Goal: Task Accomplishment & Management: Complete application form

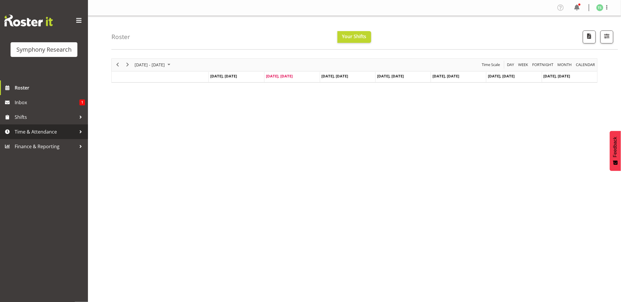
click at [32, 127] on span "Time & Attendance" at bounding box center [46, 131] width 62 height 9
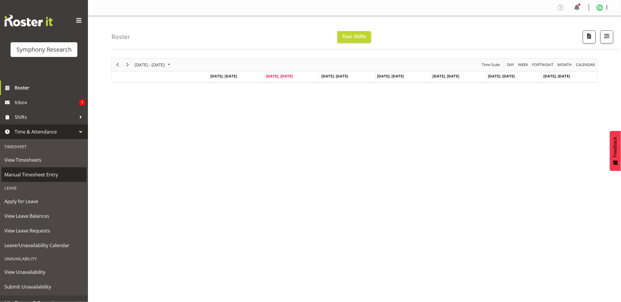
click at [32, 173] on span "Manual Timesheet Entry" at bounding box center [43, 174] width 79 height 9
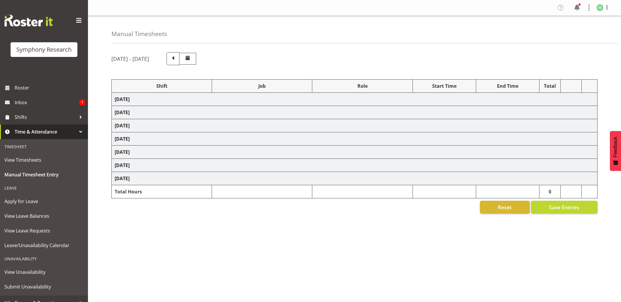
select select "26078"
select select "10239"
select select "26078"
select select "10239"
select select "47"
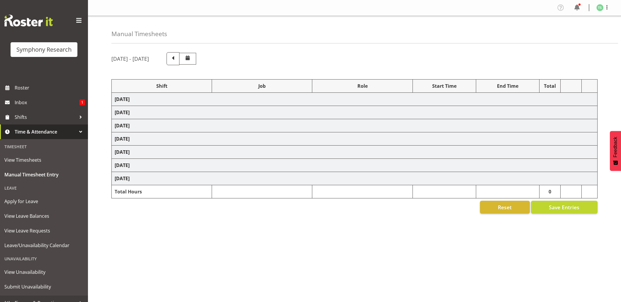
select select "26078"
select select "10239"
select select "47"
select select "26078"
select select "10499"
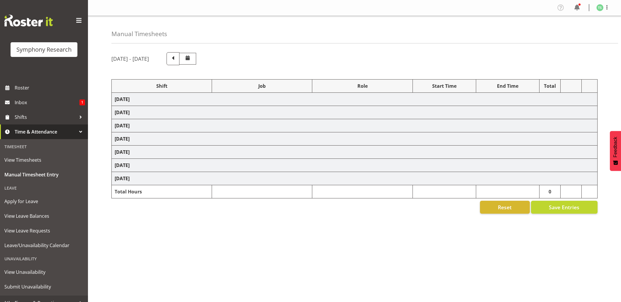
select select "47"
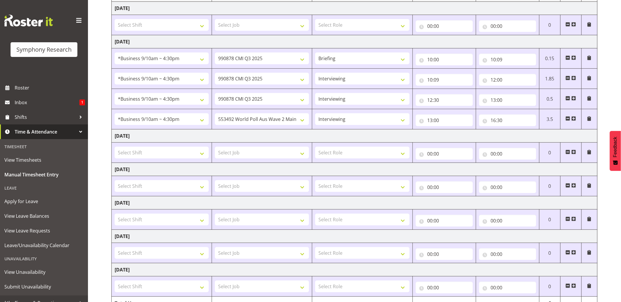
scroll to position [107, 0]
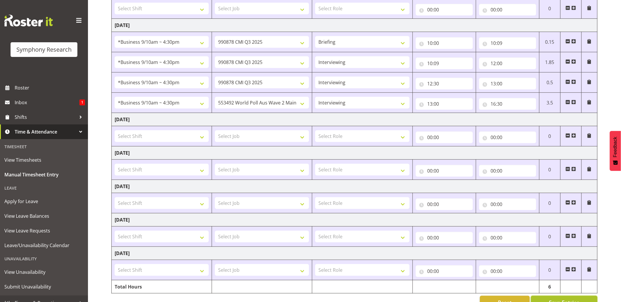
click at [569, 299] on button "Save Entries" at bounding box center [564, 302] width 67 height 13
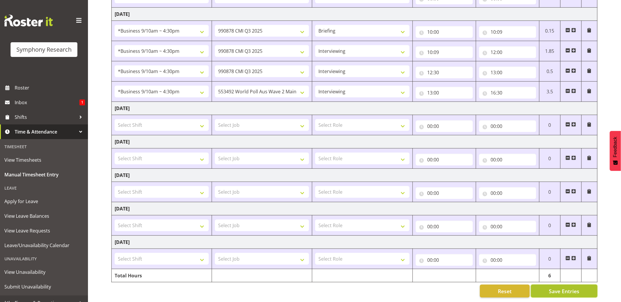
click at [545, 285] on button "Save Entries" at bounding box center [564, 291] width 67 height 13
click at [544, 285] on button "Save Entries" at bounding box center [564, 291] width 67 height 13
click at [552, 287] on span "Save Entries" at bounding box center [564, 291] width 31 height 8
click at [549, 285] on button "Save Entries" at bounding box center [564, 291] width 67 height 13
click at [555, 285] on button "Save Entries" at bounding box center [564, 291] width 67 height 13
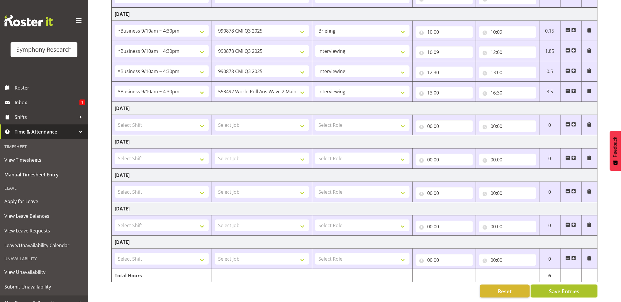
click at [555, 287] on span "Save Entries" at bounding box center [564, 291] width 31 height 8
click at [562, 287] on span "Save Entries" at bounding box center [564, 291] width 31 height 8
click at [555, 287] on span "Save Entries" at bounding box center [564, 291] width 31 height 8
click at [543, 287] on button "Save Entries" at bounding box center [564, 291] width 67 height 13
click at [553, 287] on span "Save Entries" at bounding box center [564, 291] width 31 height 8
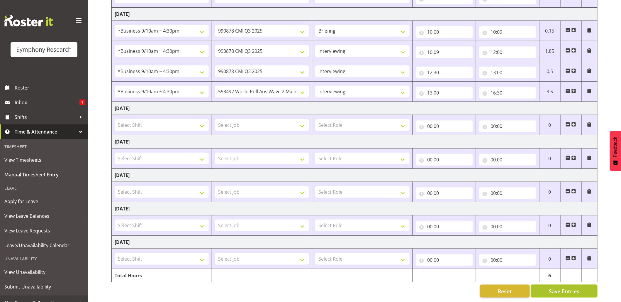
click at [555, 287] on span "Save Entries" at bounding box center [564, 291] width 31 height 8
click at [556, 287] on span "Save Entries" at bounding box center [564, 291] width 31 height 8
click at [548, 285] on button "Save Entries" at bounding box center [564, 291] width 67 height 13
click at [543, 285] on button "Save Entries" at bounding box center [564, 291] width 67 height 13
click at [570, 285] on button "Save Entries" at bounding box center [564, 291] width 67 height 13
